Goal: Use online tool/utility: Utilize a website feature to perform a specific function

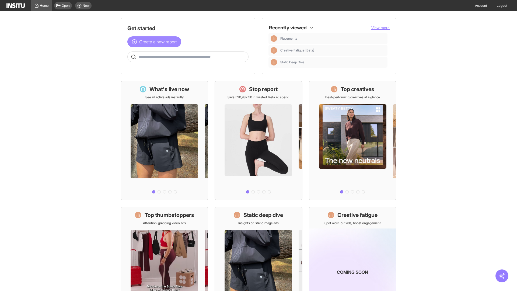
click at [156, 42] on span "Create a new report" at bounding box center [158, 42] width 38 height 6
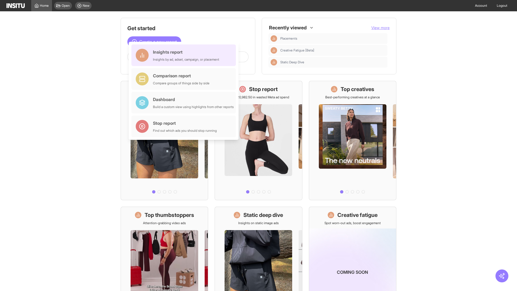
click at [185, 55] on div "Insights report Insights by ad, adset, campaign, or placement" at bounding box center [186, 55] width 66 height 13
